Goal: Task Accomplishment & Management: Manage account settings

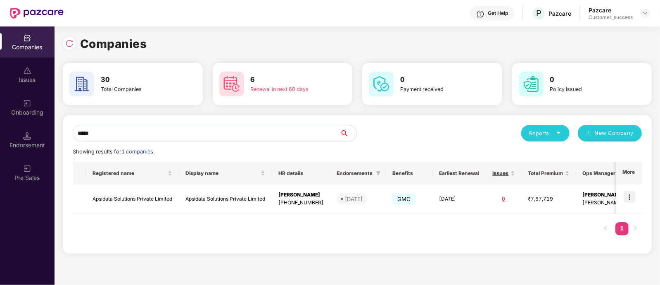
click at [159, 136] on input "*****" at bounding box center [206, 133] width 267 height 17
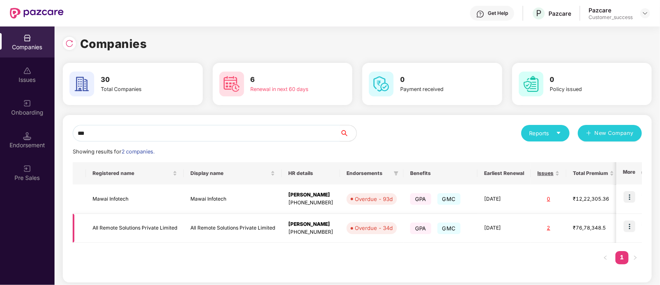
type input "***"
click at [633, 225] on img at bounding box center [630, 226] width 12 height 12
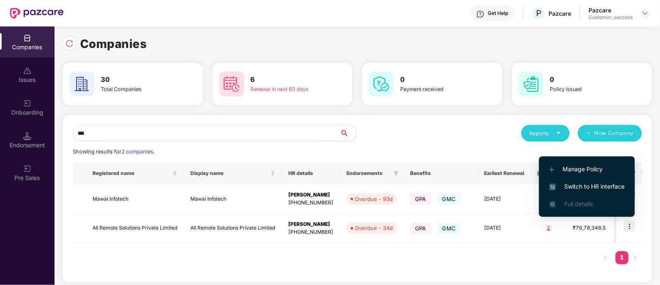
click at [570, 180] on li "Switch to HR interface" at bounding box center [587, 186] width 96 height 17
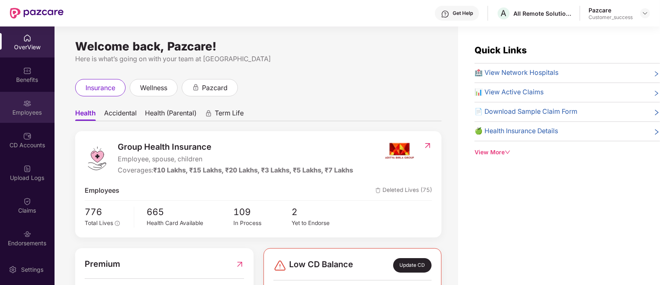
click at [26, 99] on img at bounding box center [27, 103] width 8 height 8
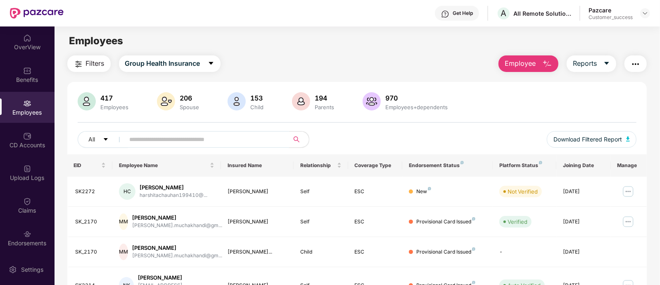
click at [143, 146] on span at bounding box center [204, 139] width 169 height 17
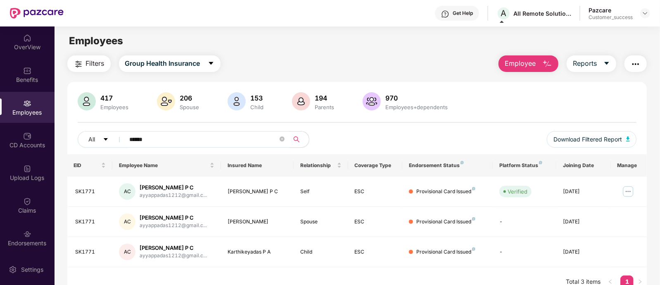
paste input "text"
type input "******"
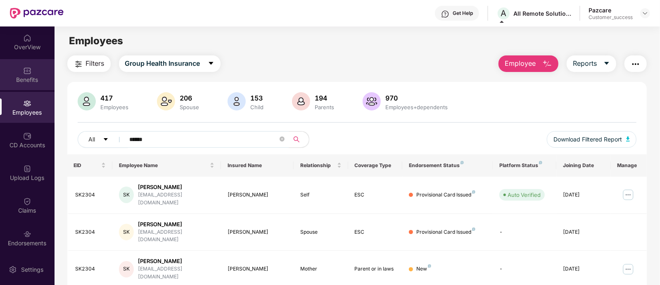
click at [35, 83] on div "Benefits" at bounding box center [27, 80] width 55 height 8
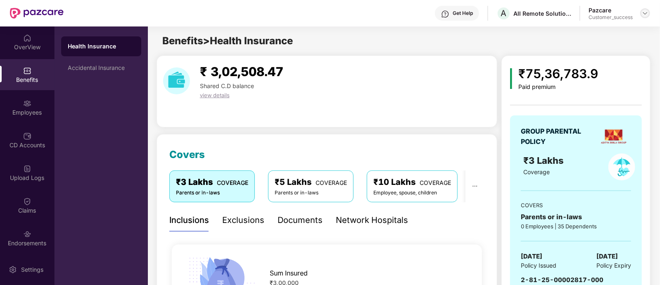
click at [642, 13] on img at bounding box center [645, 13] width 7 height 7
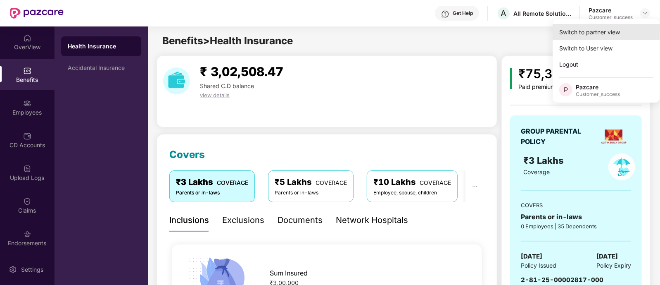
click at [580, 33] on div "Switch to partner view" at bounding box center [606, 32] width 107 height 16
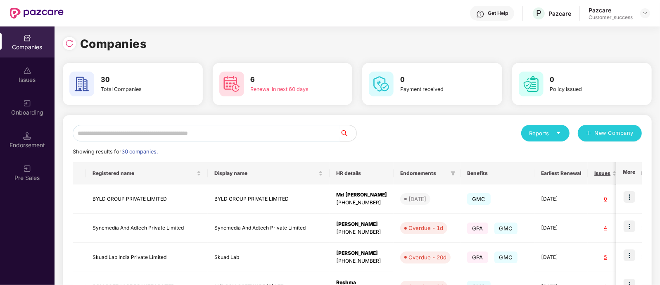
click at [199, 128] on input "text" at bounding box center [206, 133] width 267 height 17
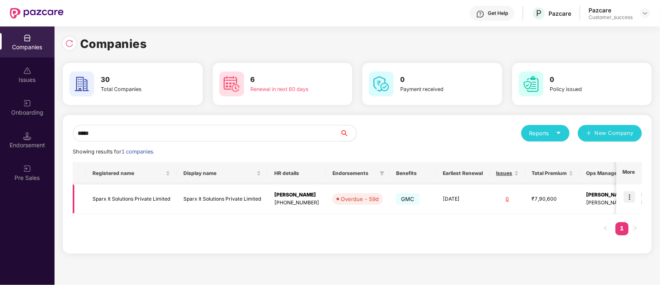
type input "*****"
click at [633, 192] on img at bounding box center [630, 197] width 12 height 12
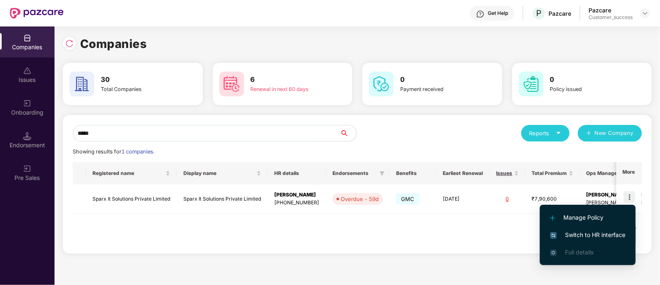
click at [573, 232] on span "Switch to HR interface" at bounding box center [587, 234] width 75 height 9
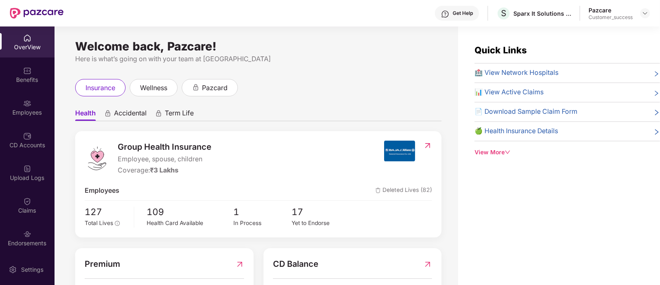
click at [638, 13] on div "Pazcare Customer_success" at bounding box center [619, 13] width 62 height 14
click at [643, 14] on img at bounding box center [645, 13] width 7 height 7
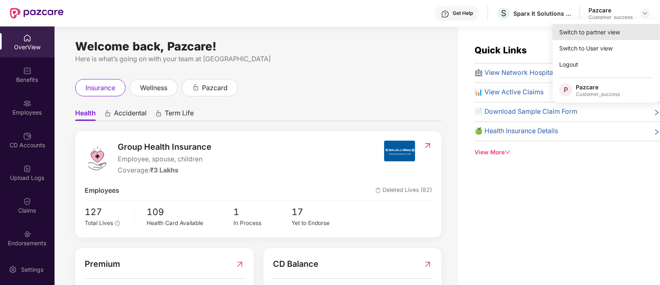
click at [599, 33] on div "Switch to partner view" at bounding box center [606, 32] width 107 height 16
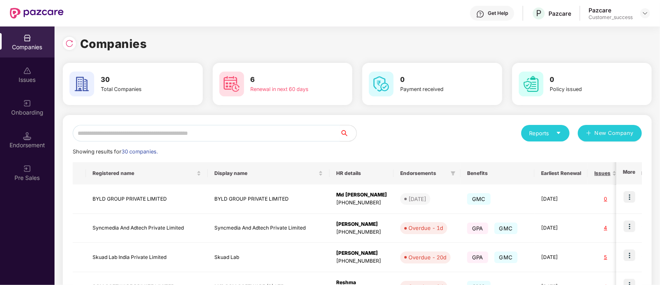
click at [191, 131] on input "text" at bounding box center [206, 133] width 267 height 17
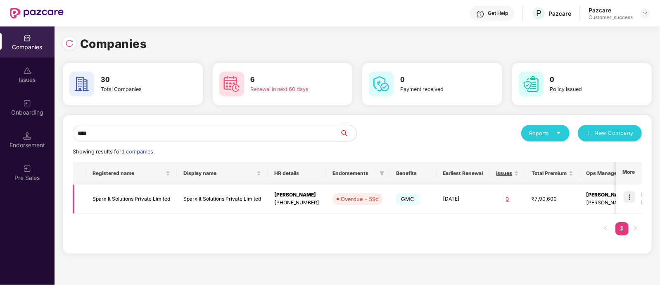
type input "****"
click at [203, 199] on td "Sparx It Solutions Private Limited" at bounding box center [222, 198] width 91 height 29
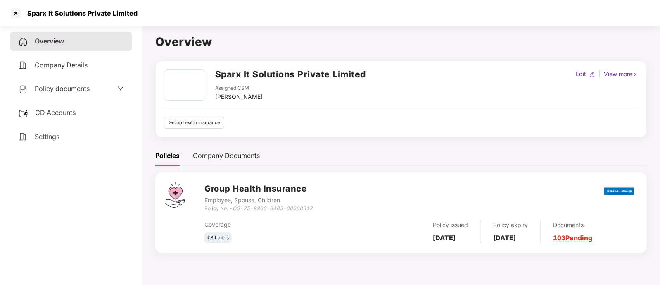
click at [58, 82] on div "Policy documents" at bounding box center [71, 88] width 122 height 19
click at [61, 89] on span "Policy documents" at bounding box center [62, 88] width 55 height 8
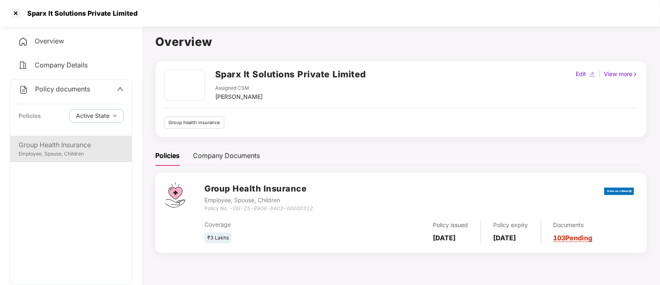
click at [66, 147] on div "Group Health Insurance" at bounding box center [71, 145] width 105 height 10
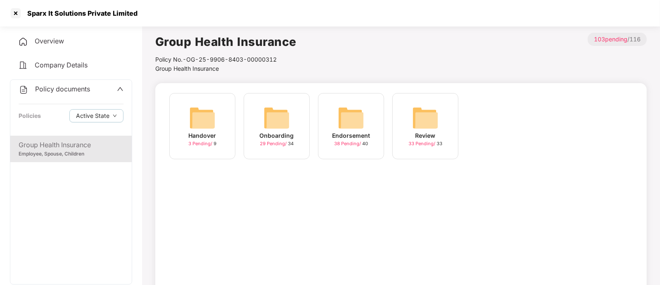
click at [277, 120] on img at bounding box center [276, 117] width 26 height 26
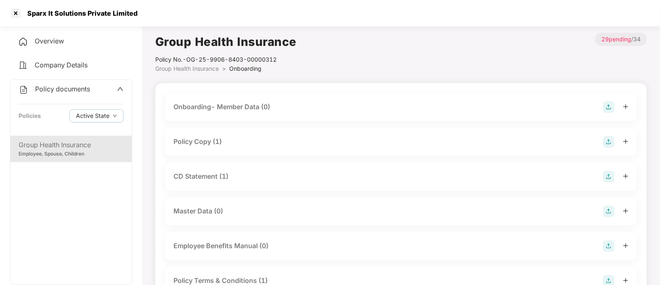
click at [246, 143] on div "Policy Copy (1)" at bounding box center [400, 142] width 455 height 12
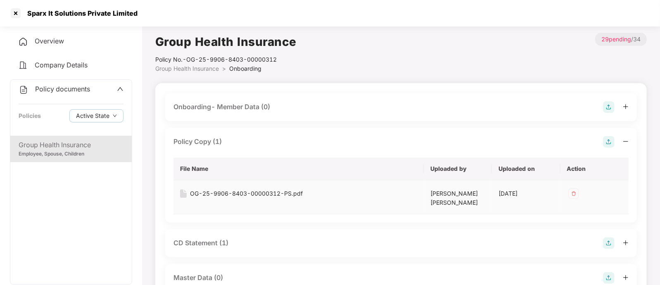
click at [270, 195] on div "OG-25-9906-8403-00000312-PS.pdf" at bounding box center [246, 193] width 113 height 9
click at [17, 16] on div at bounding box center [15, 13] width 13 height 13
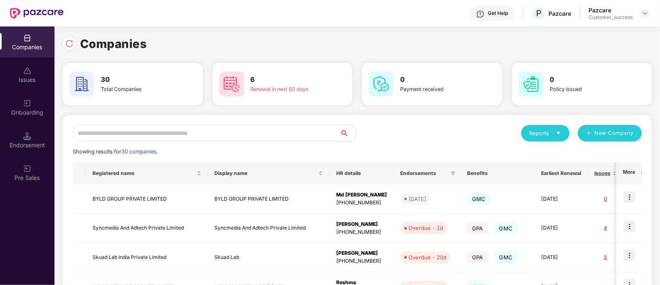
click at [317, 135] on input "text" at bounding box center [206, 133] width 267 height 17
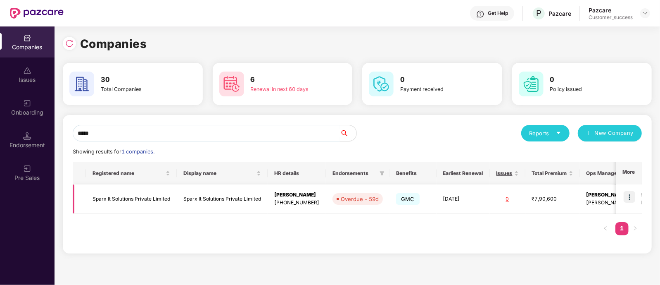
type input "*****"
click at [624, 198] on img at bounding box center [630, 197] width 12 height 12
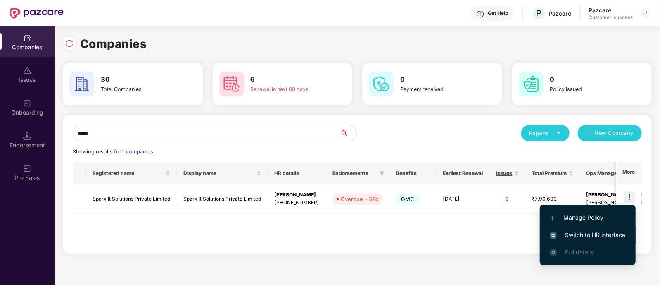
click at [583, 229] on li "Switch to HR interface" at bounding box center [588, 234] width 96 height 17
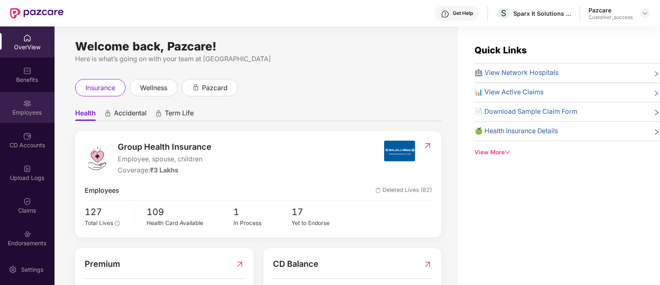
click at [28, 115] on div "Employees" at bounding box center [27, 112] width 55 height 8
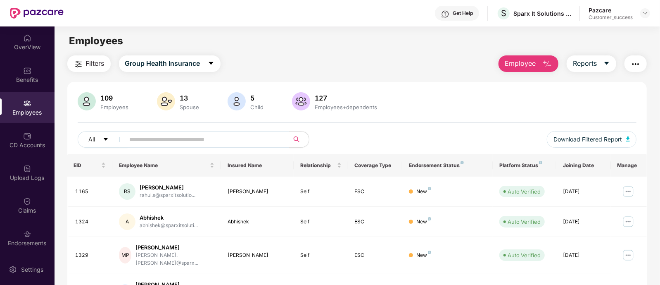
click at [529, 62] on span "Employee" at bounding box center [520, 63] width 31 height 10
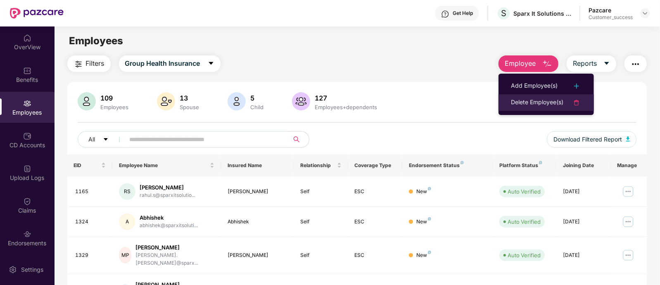
click at [523, 98] on div "Delete Employee(s)" at bounding box center [537, 102] width 52 height 10
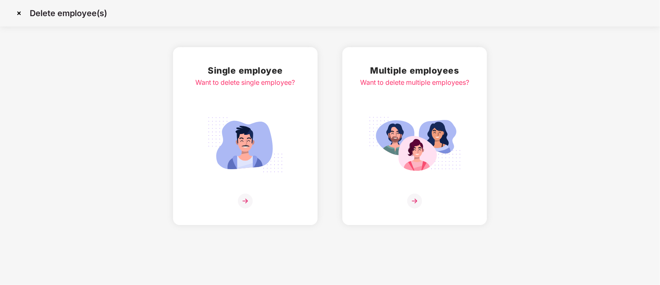
click at [415, 199] on img at bounding box center [414, 200] width 15 height 15
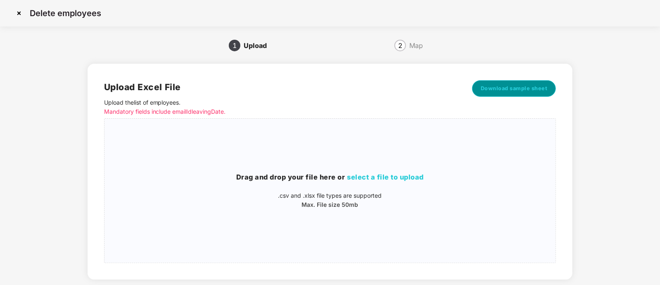
click at [494, 92] on span "Download sample sheet" at bounding box center [514, 88] width 67 height 8
click at [20, 12] on img at bounding box center [18, 13] width 13 height 13
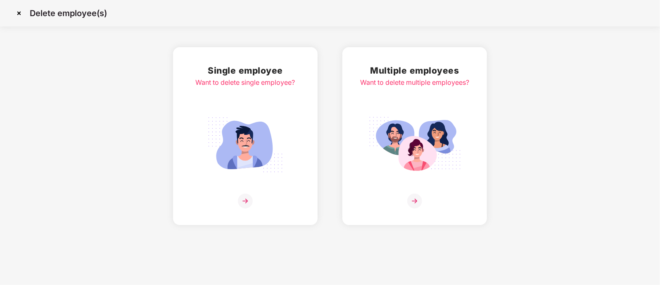
click at [20, 12] on img at bounding box center [18, 13] width 13 height 13
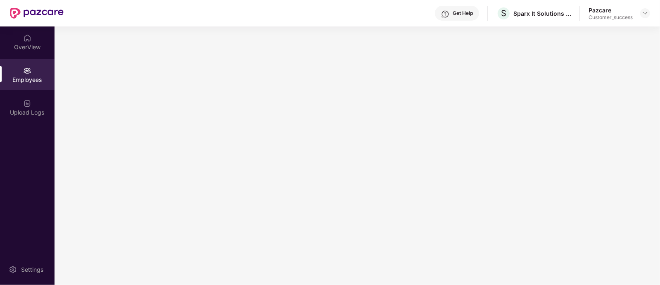
click at [20, 12] on img at bounding box center [37, 13] width 54 height 11
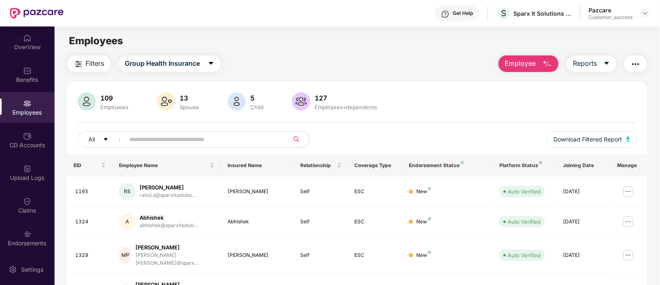
click at [236, 139] on input "text" at bounding box center [204, 139] width 148 height 12
paste input "**********"
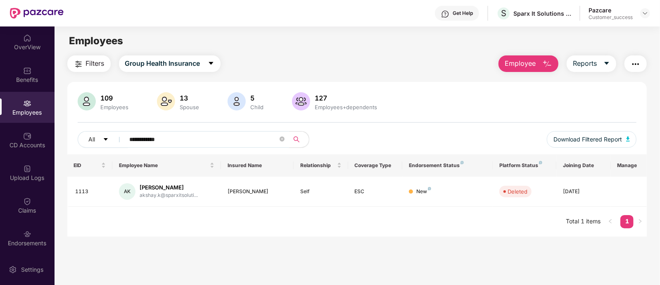
type input "**********"
click at [292, 221] on div "EID Employee Name Insured Name Relationship Coverage Type Endorsement Status Pl…" at bounding box center [357, 195] width 580 height 82
